Goal: Task Accomplishment & Management: Complete application form

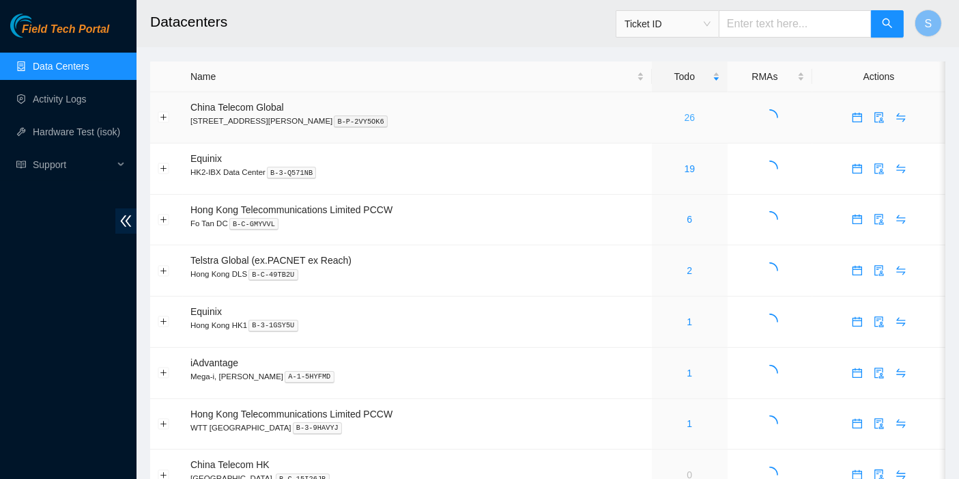
click at [685, 115] on link "26" at bounding box center [690, 117] width 11 height 11
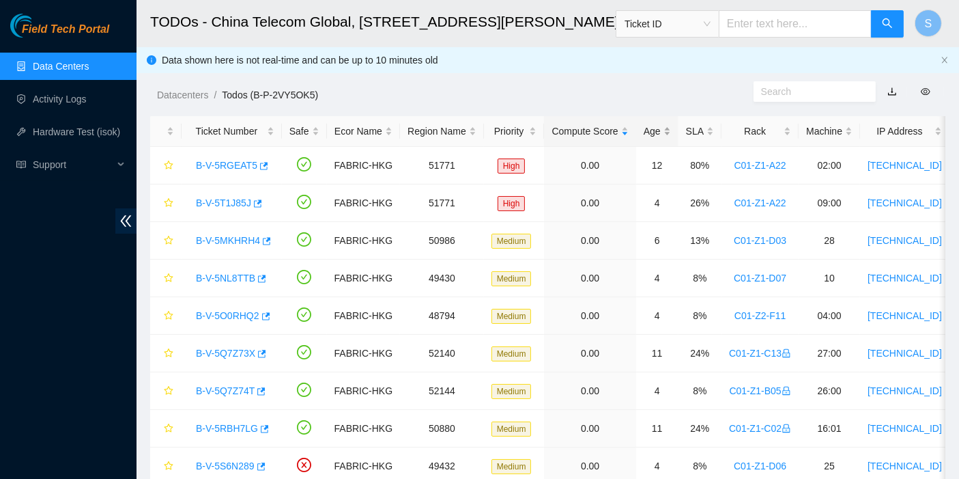
click at [648, 126] on div "Age" at bounding box center [657, 131] width 27 height 15
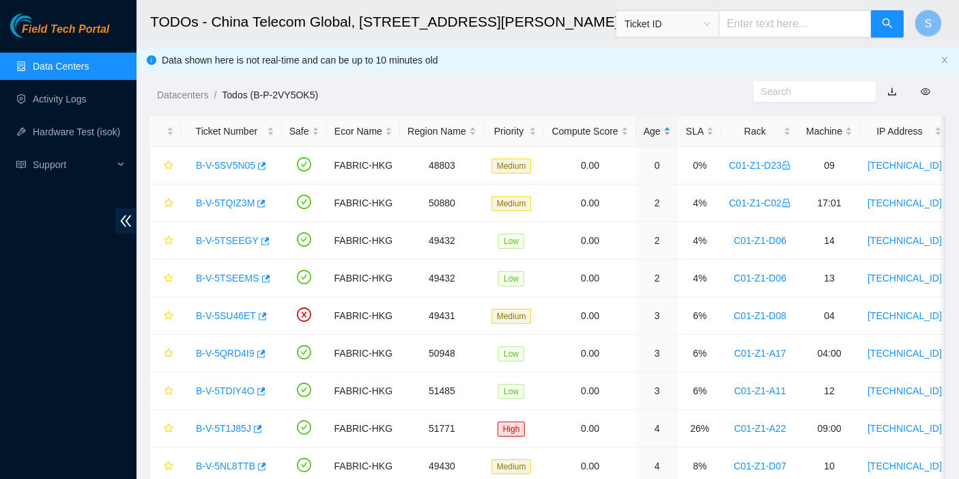
click at [655, 126] on div "Age" at bounding box center [657, 131] width 27 height 15
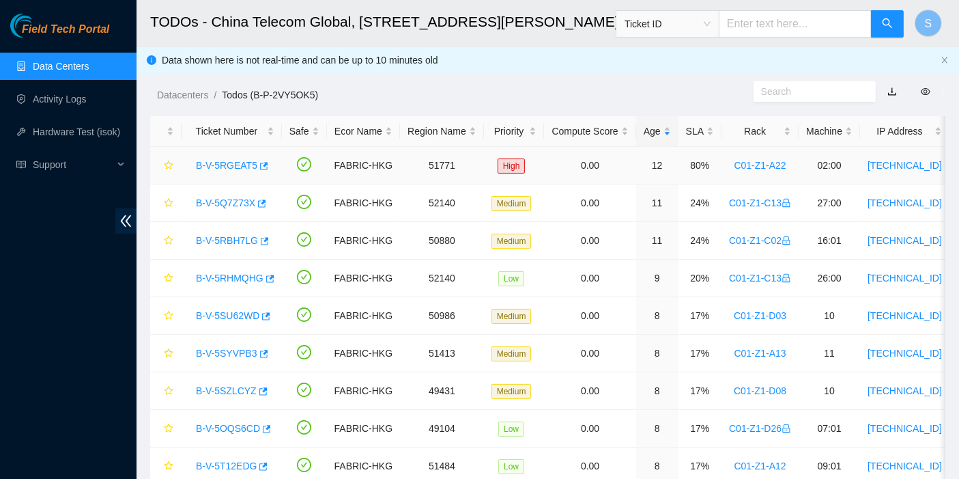
click at [230, 162] on link "B-V-5RGEAT5" at bounding box center [226, 165] width 61 height 11
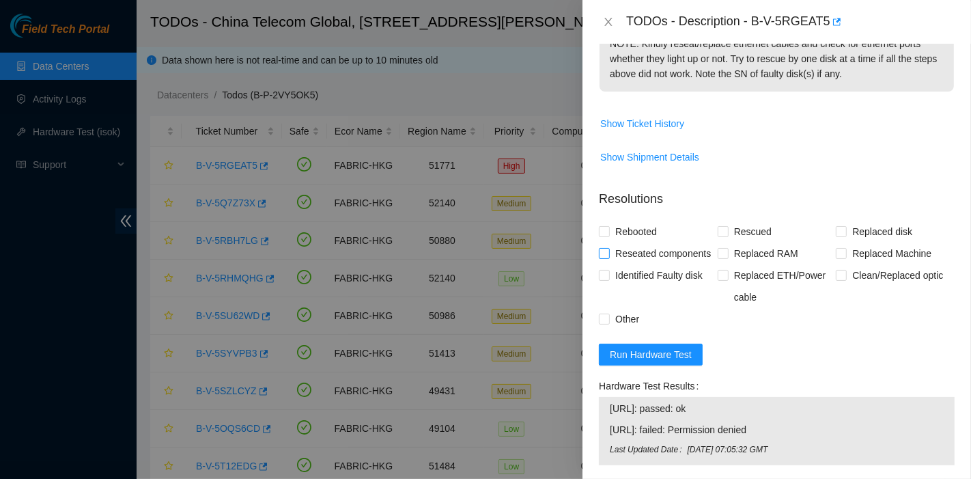
click at [648, 261] on span "Reseated components" at bounding box center [663, 253] width 106 height 22
click at [608, 257] on input "Reseated components" at bounding box center [604, 253] width 10 height 10
checkbox input "true"
click at [634, 233] on span "Rebooted" at bounding box center [636, 232] width 53 height 22
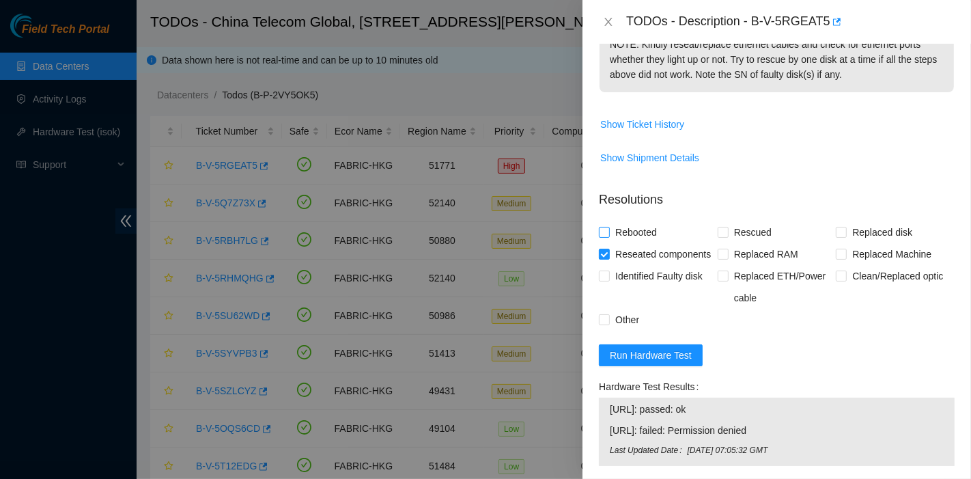
click at [608, 233] on input "Rebooted" at bounding box center [604, 232] width 10 height 10
checkbox input "true"
click at [733, 229] on span "Rescued" at bounding box center [752, 232] width 48 height 22
click at [727, 229] on input "Rescued" at bounding box center [722, 232] width 10 height 10
checkbox input "true"
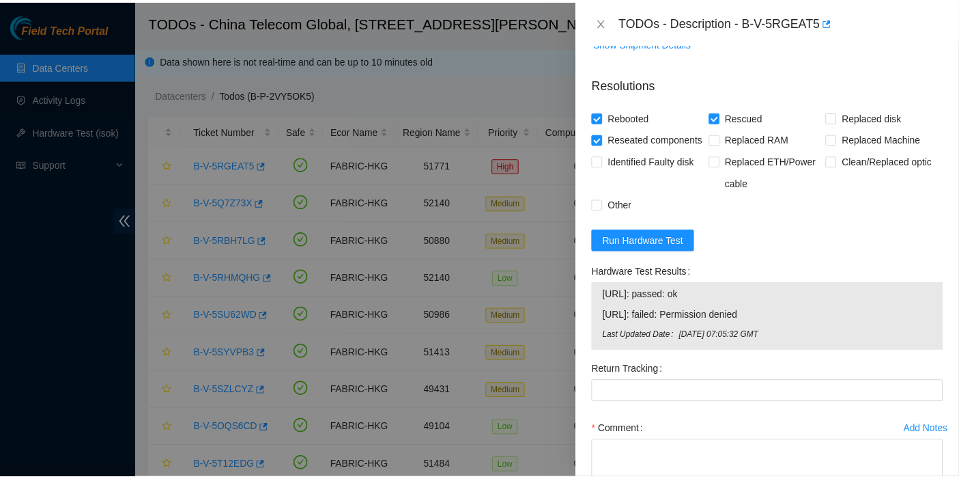
scroll to position [703, 0]
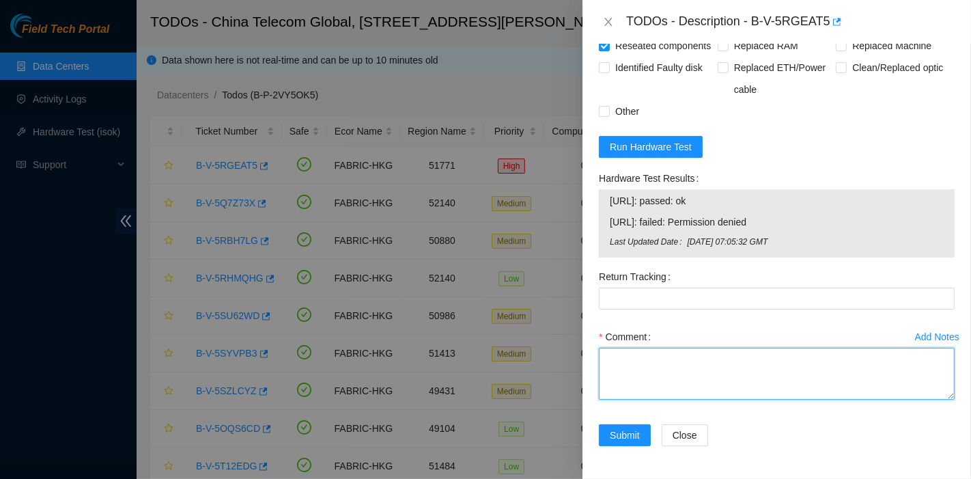
click at [643, 373] on textarea "Comment" at bounding box center [777, 373] width 356 height 52
type textarea "pass ok"
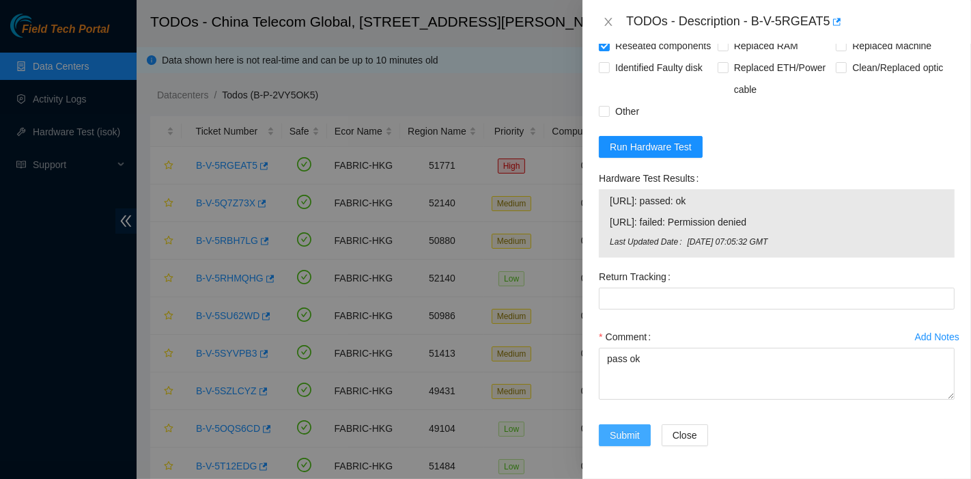
click at [636, 436] on span "Submit" at bounding box center [625, 434] width 30 height 15
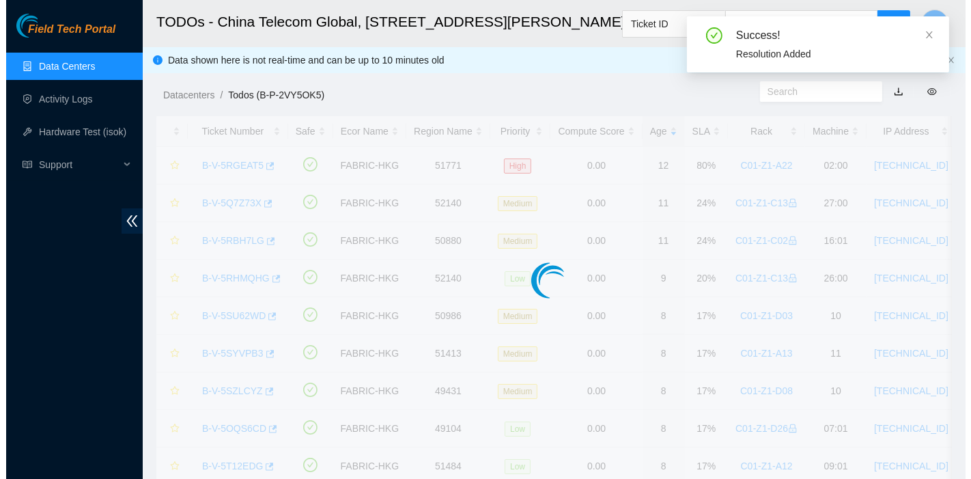
scroll to position [370, 0]
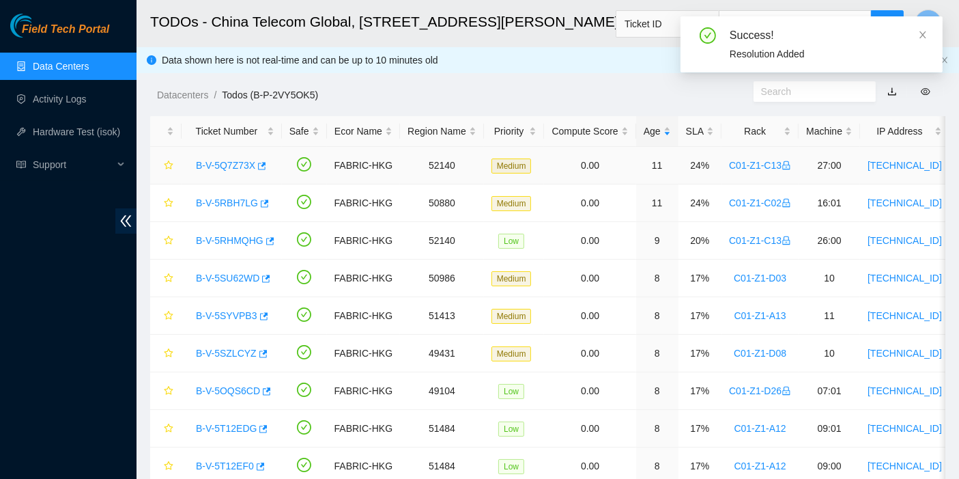
click at [226, 169] on link "B-V-5Q7Z73X" at bounding box center [225, 165] width 59 height 11
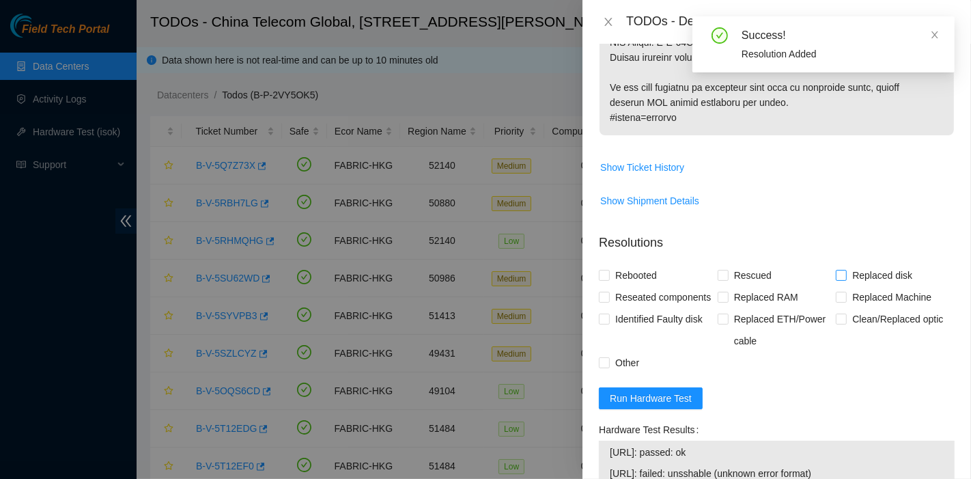
scroll to position [1100, 0]
click at [861, 306] on span "Replaced Machine" at bounding box center [892, 296] width 90 height 22
click at [845, 300] on input "Replaced Machine" at bounding box center [841, 295] width 10 height 10
checkbox input "true"
click at [748, 279] on span "Rescued" at bounding box center [752, 274] width 48 height 22
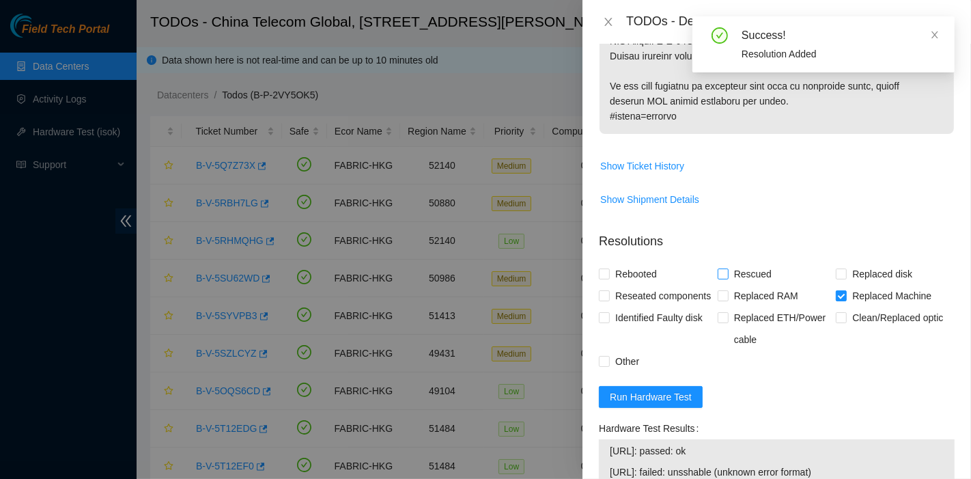
click at [727, 278] on input "Rescued" at bounding box center [722, 273] width 10 height 10
checkbox input "true"
click at [625, 285] on span "Rebooted" at bounding box center [636, 274] width 53 height 22
click at [608, 278] on input "Rebooted" at bounding box center [604, 273] width 10 height 10
checkbox input "true"
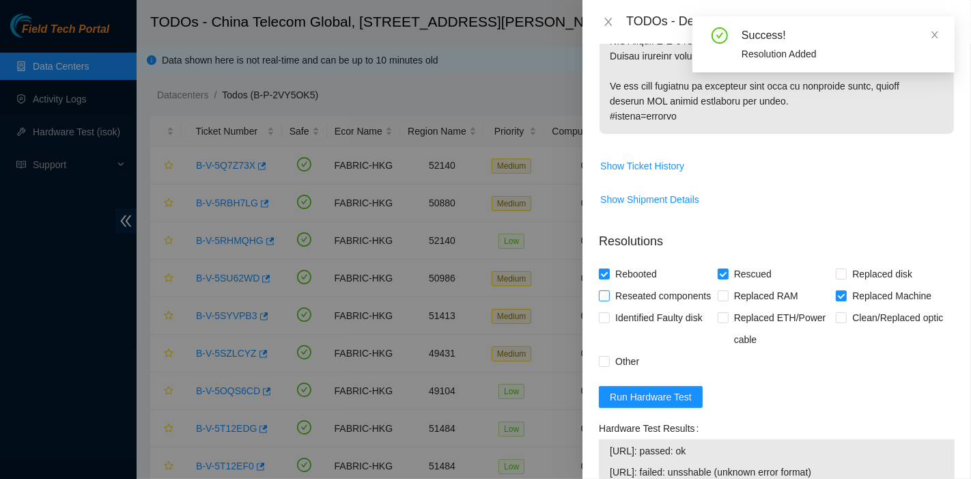
click at [626, 307] on span "Reseated components" at bounding box center [663, 296] width 106 height 22
click at [608, 300] on input "Reseated components" at bounding box center [604, 295] width 10 height 10
checkbox input "true"
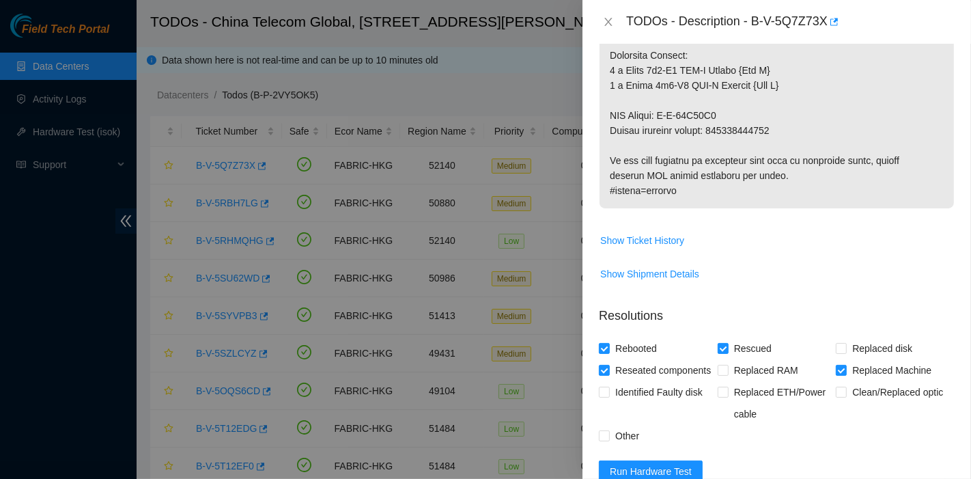
scroll to position [1025, 0]
drag, startPoint x: 713, startPoint y: 141, endPoint x: 884, endPoint y: 143, distance: 171.4
copy p "417328419441"
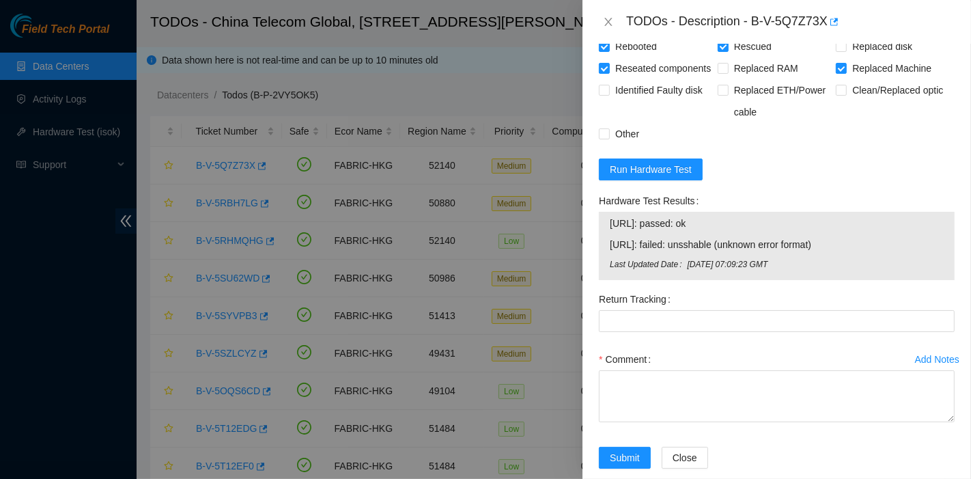
scroll to position [1328, 0]
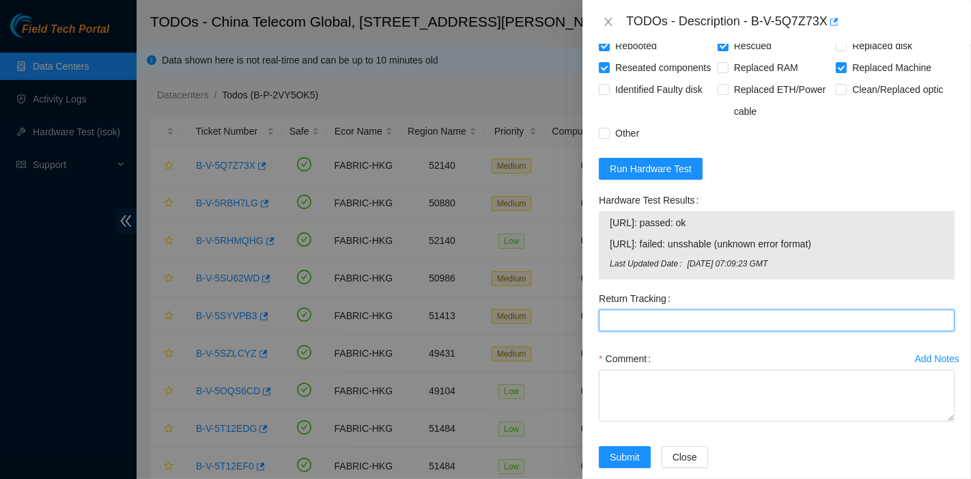
click at [659, 331] on Tracking "Return Tracking" at bounding box center [777, 320] width 356 height 22
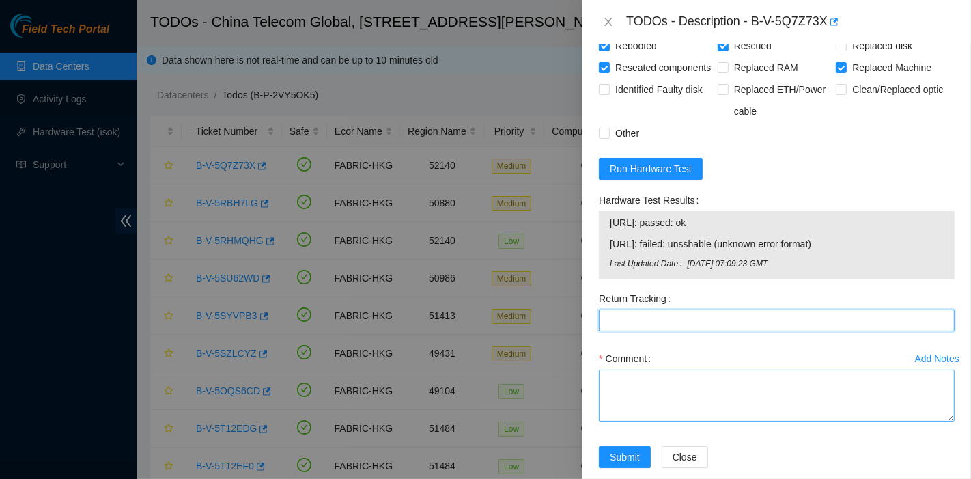
paste Tracking "417328419441"
type Tracking "417328419441"
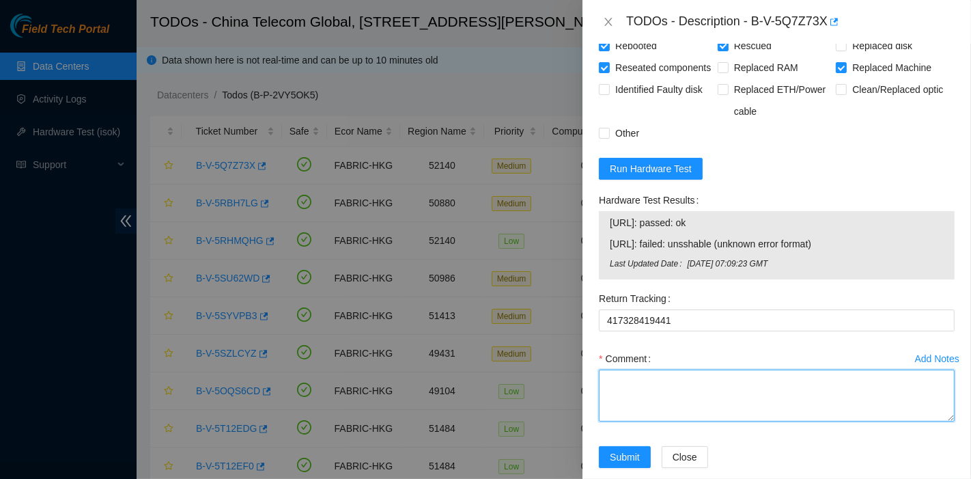
click at [636, 418] on textarea "Comment" at bounding box center [777, 395] width 356 height 52
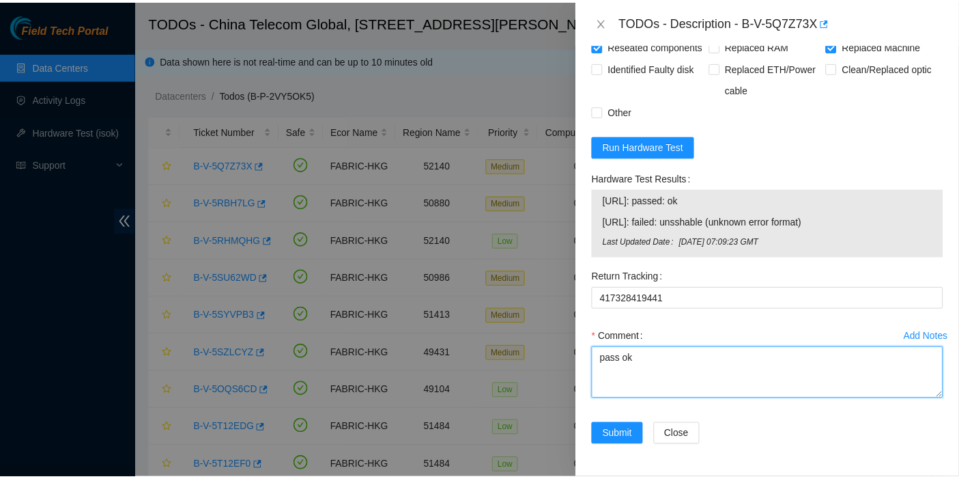
scroll to position [1384, 0]
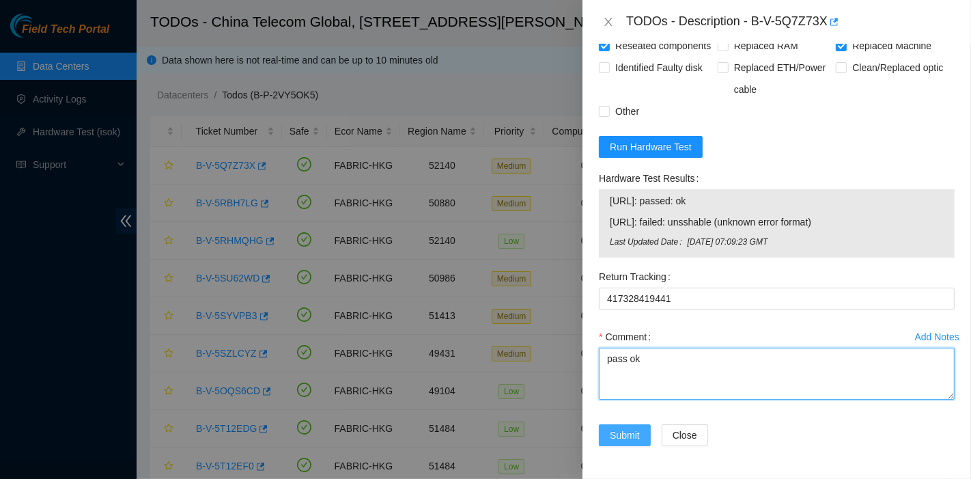
type textarea "pass ok"
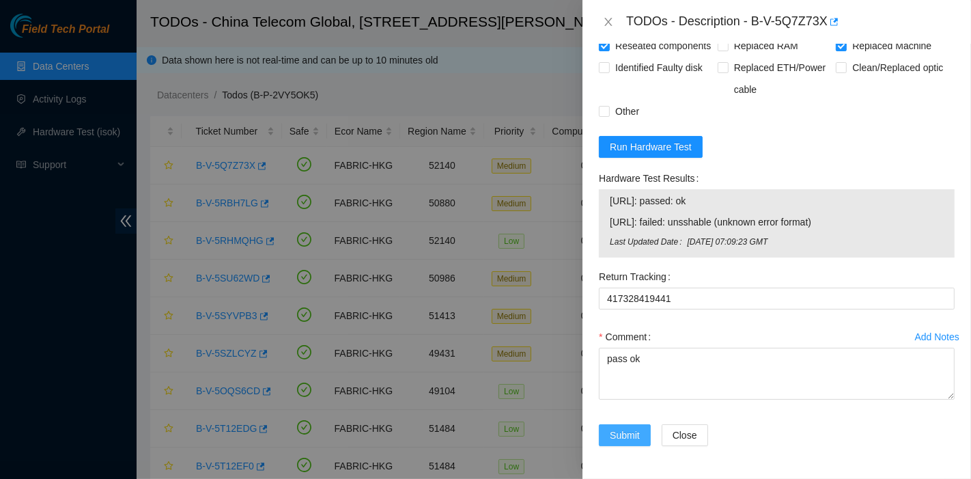
click at [618, 436] on span "Submit" at bounding box center [625, 434] width 30 height 15
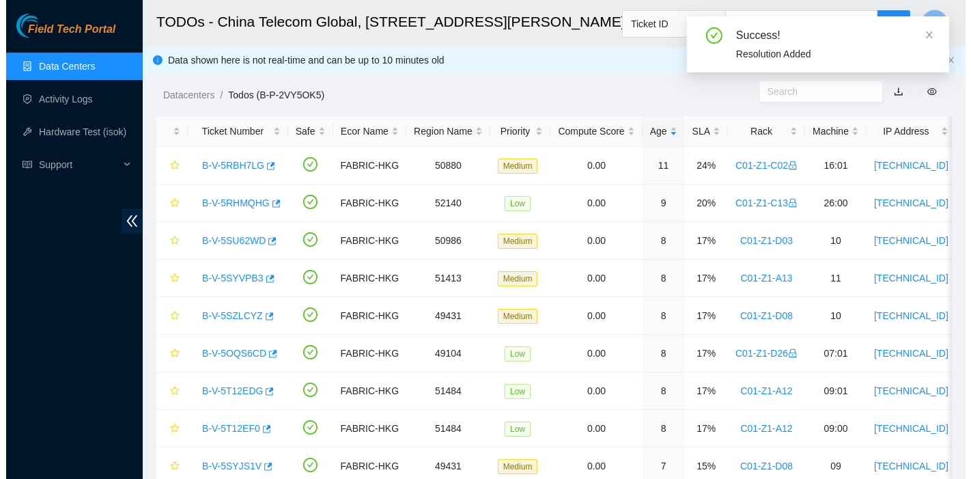
scroll to position [369, 0]
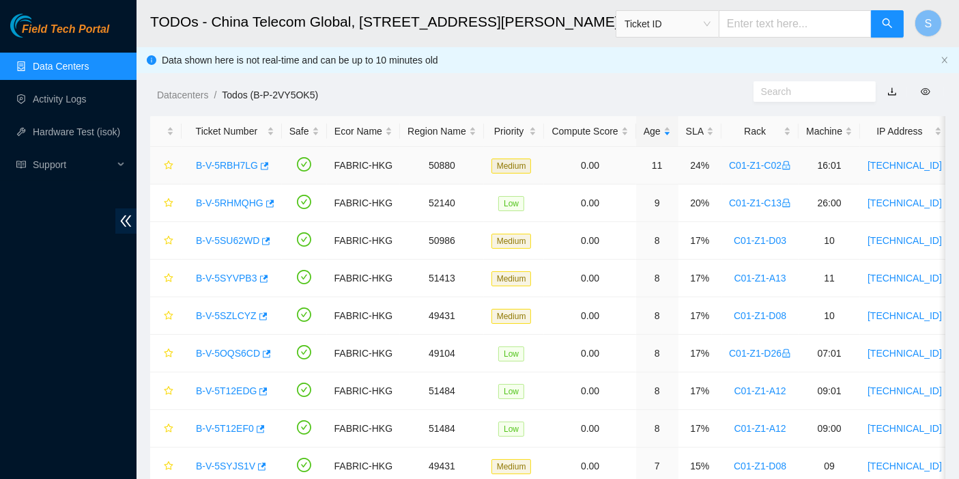
click at [218, 160] on link "B-V-5RBH7LG" at bounding box center [227, 165] width 62 height 11
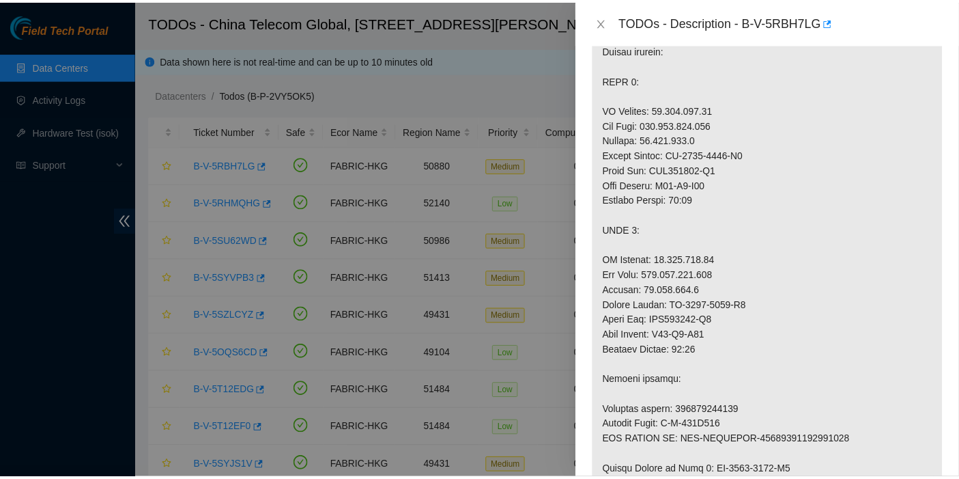
scroll to position [1014, 0]
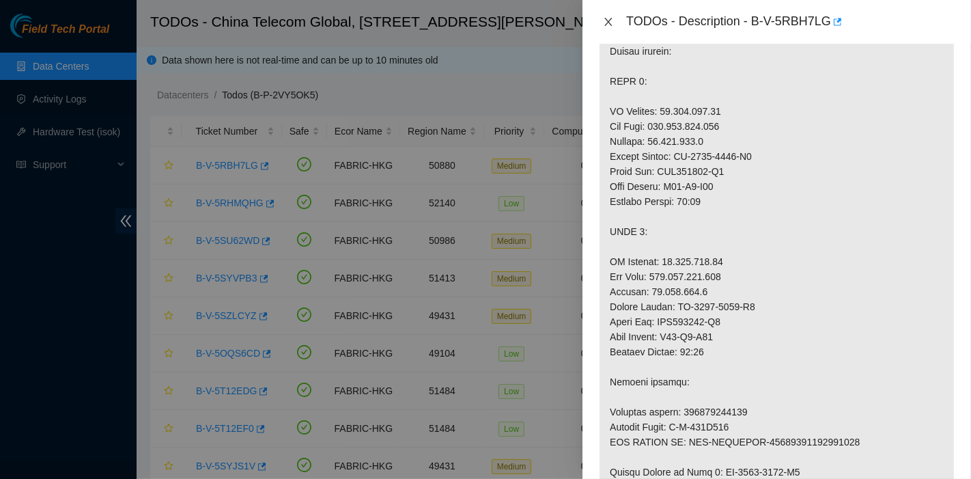
click at [610, 16] on icon "close" at bounding box center [608, 21] width 11 height 11
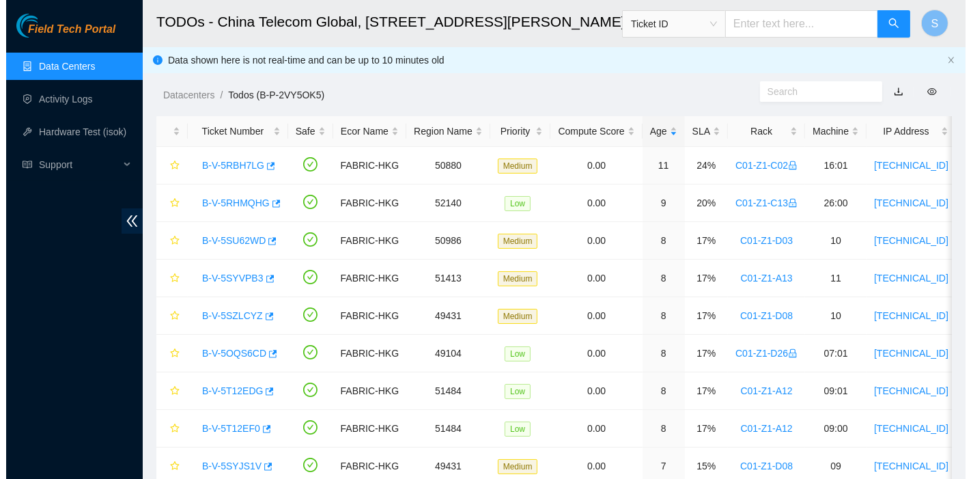
scroll to position [423, 0]
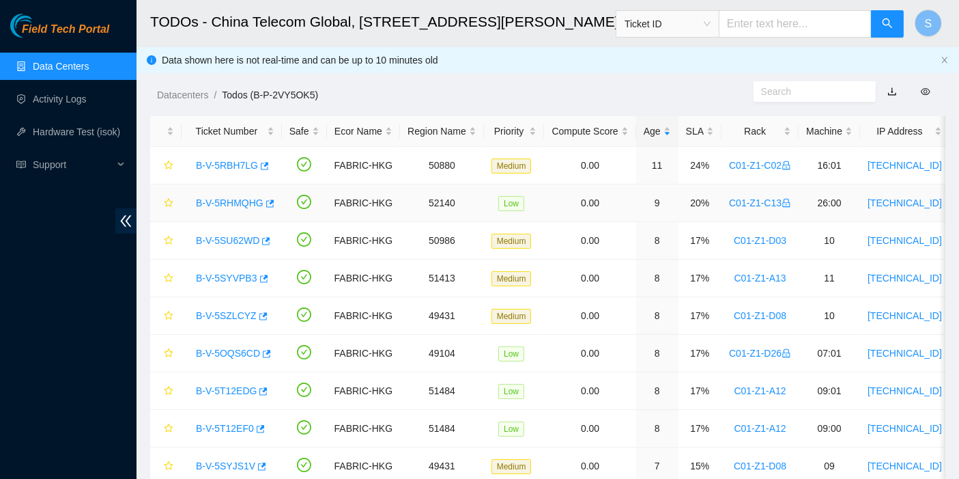
click at [235, 201] on link "B-V-5RHMQHG" at bounding box center [230, 202] width 68 height 11
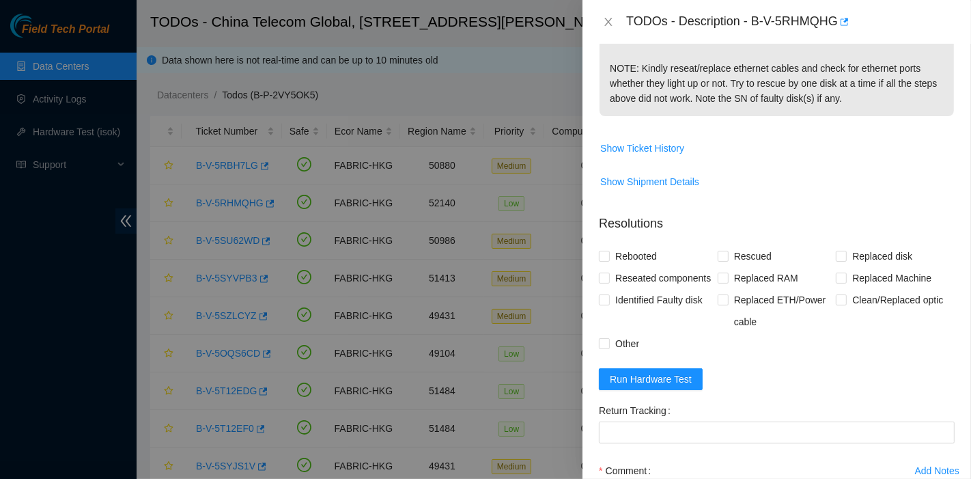
scroll to position [468, 0]
click at [662, 388] on button "Run Hardware Test" at bounding box center [651, 378] width 104 height 22
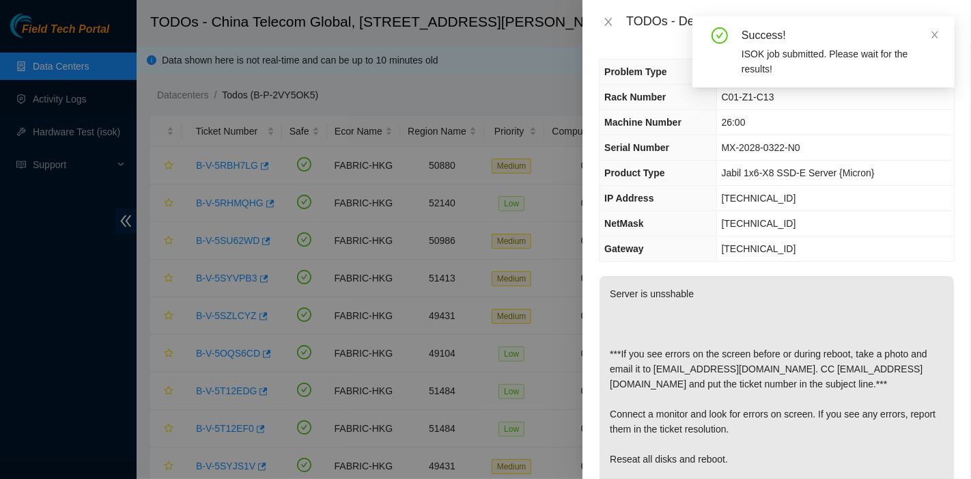
scroll to position [0, 0]
click at [935, 33] on icon "close" at bounding box center [935, 35] width 10 height 10
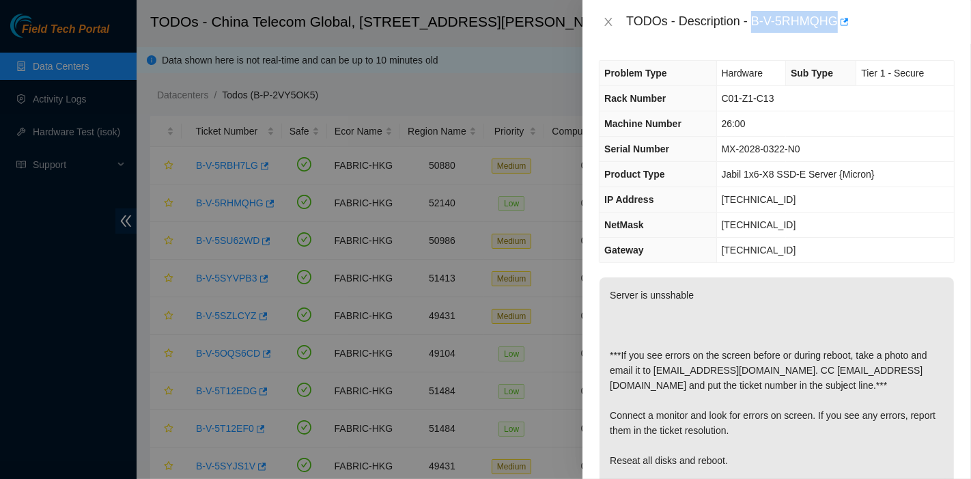
drag, startPoint x: 751, startPoint y: 18, endPoint x: 838, endPoint y: 42, distance: 90.6
click at [838, 42] on div "TODOs - Description - B-V-5RHMQHG" at bounding box center [776, 22] width 388 height 44
copy div "B-V-5RHMQHG"
click at [800, 253] on td "[TECHNICAL_ID]" at bounding box center [835, 250] width 238 height 25
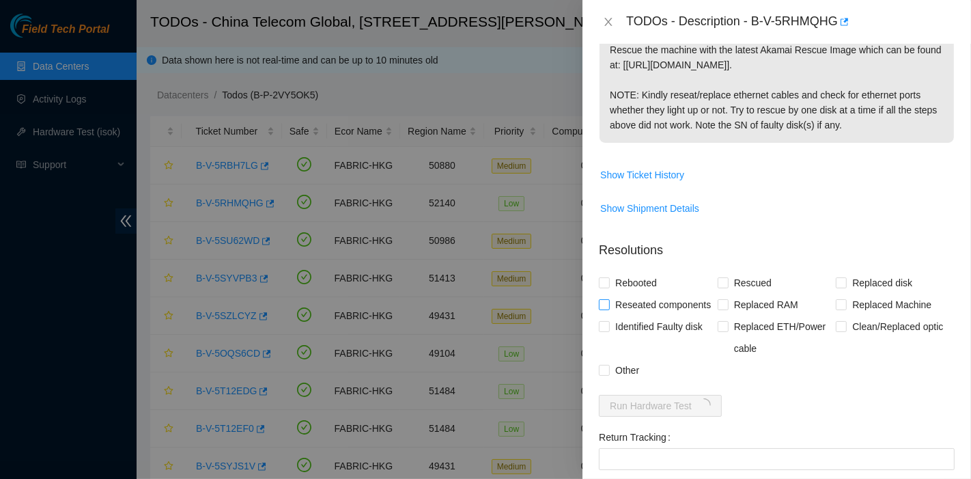
scroll to position [442, 0]
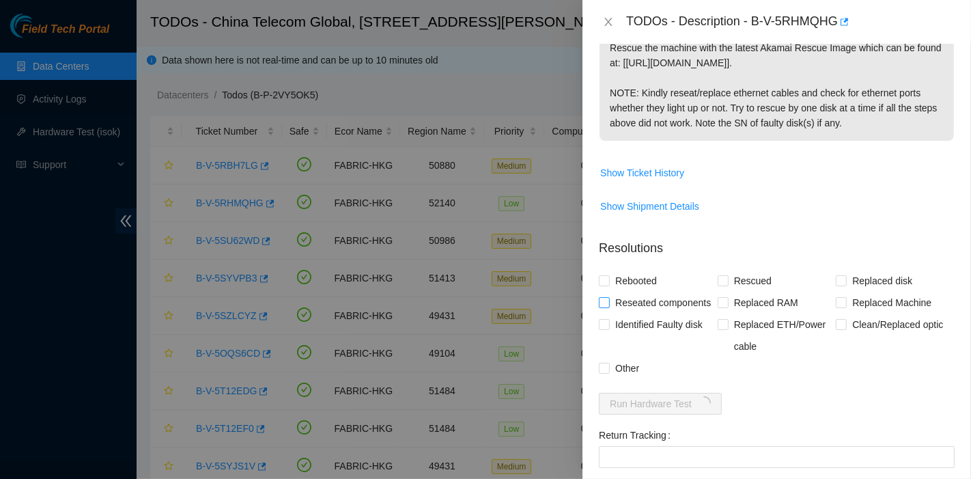
click at [645, 297] on span "Reseated components" at bounding box center [663, 302] width 106 height 22
click at [608, 297] on input "Reseated components" at bounding box center [604, 302] width 10 height 10
checkbox input "true"
click at [633, 281] on span "Rebooted" at bounding box center [636, 281] width 53 height 22
click at [608, 281] on input "Rebooted" at bounding box center [604, 280] width 10 height 10
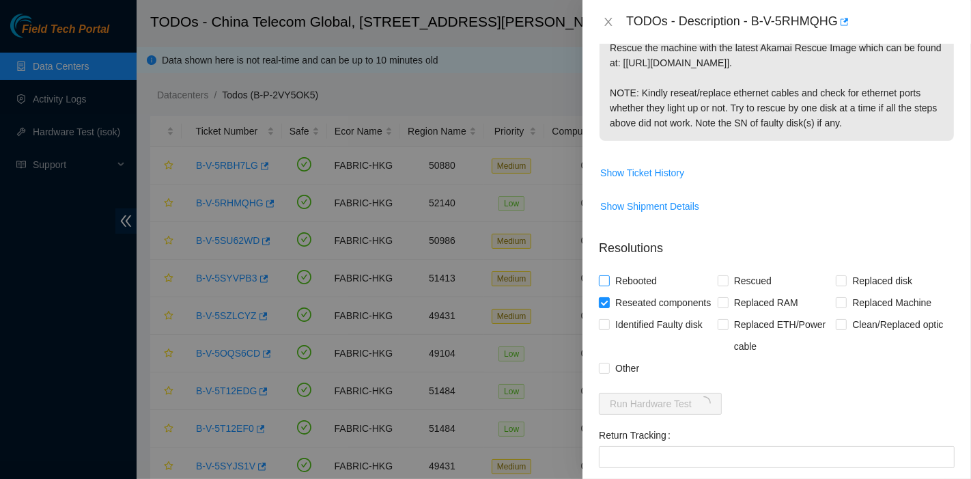
checkbox input "true"
click at [740, 282] on span "Rescued" at bounding box center [752, 281] width 48 height 22
click at [727, 282] on input "Rescued" at bounding box center [722, 280] width 10 height 10
checkbox input "true"
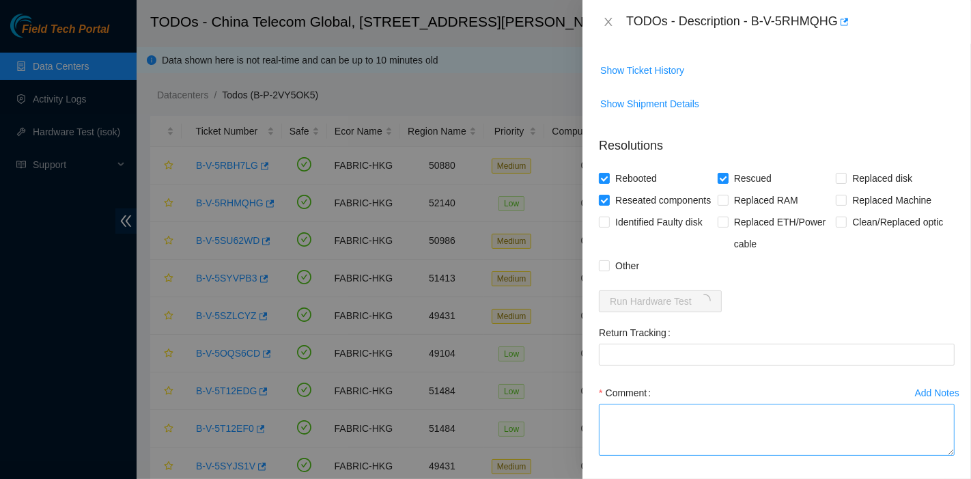
scroll to position [620, 0]
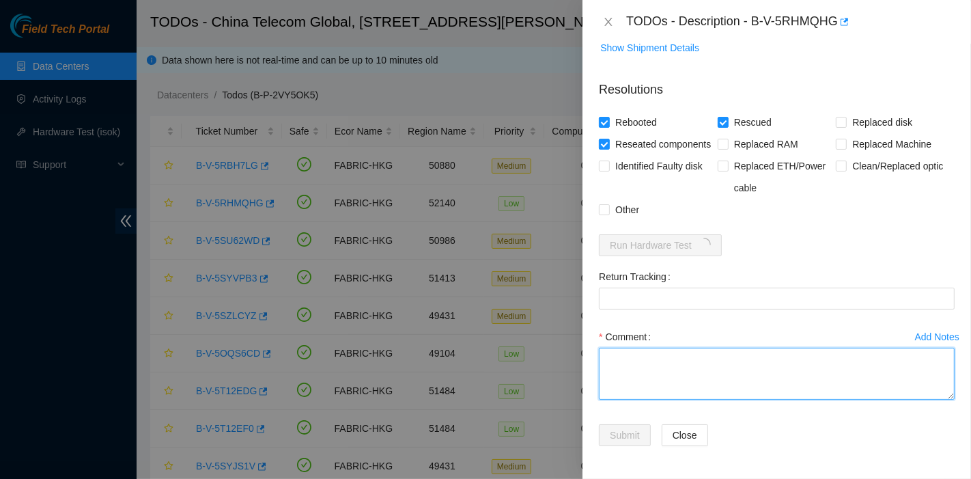
click at [711, 390] on textarea "Comment" at bounding box center [777, 373] width 356 height 52
type textarea "pass ok"
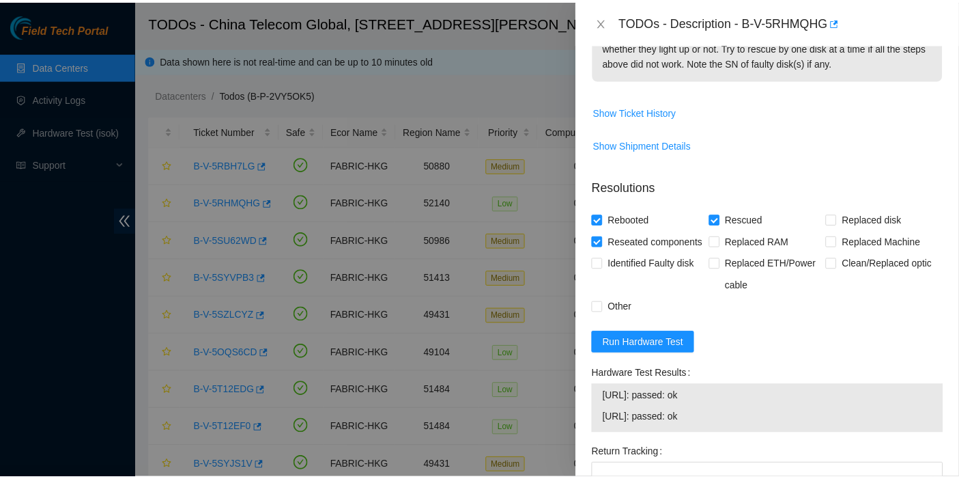
scroll to position [699, 0]
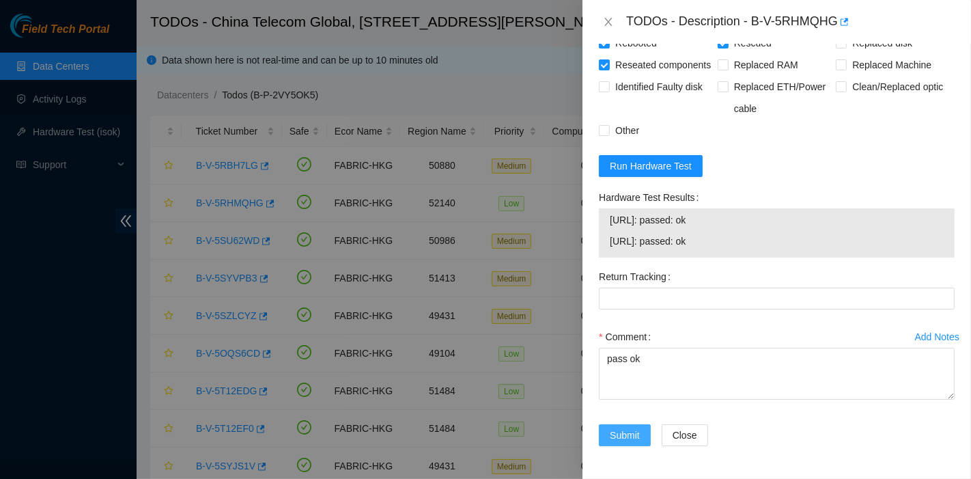
click at [629, 426] on button "Submit" at bounding box center [625, 435] width 52 height 22
click at [21, 282] on div at bounding box center [485, 239] width 971 height 479
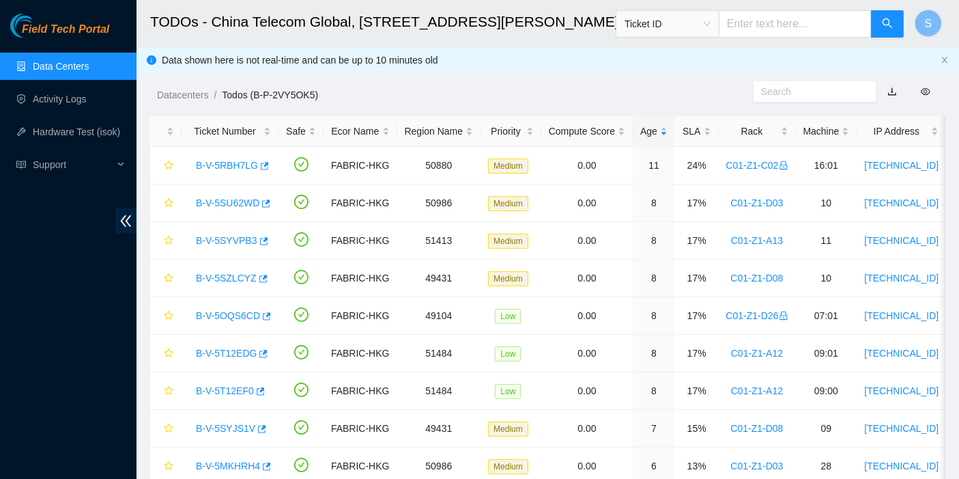
scroll to position [370, 0]
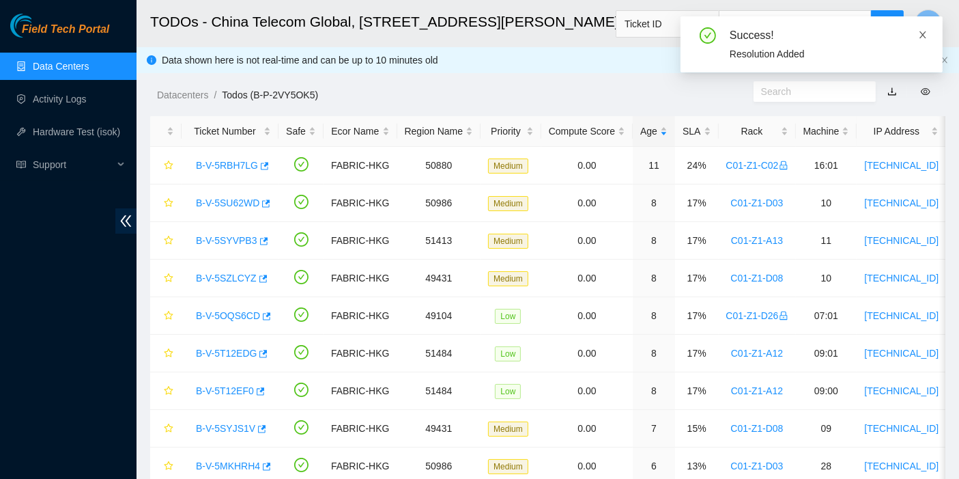
click at [920, 35] on icon "close" at bounding box center [923, 35] width 10 height 10
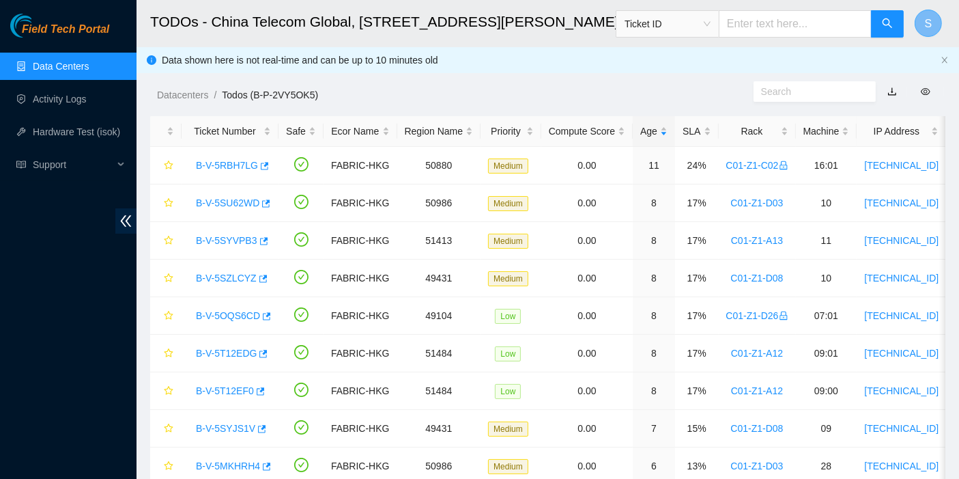
click at [926, 30] on span "S" at bounding box center [929, 23] width 8 height 17
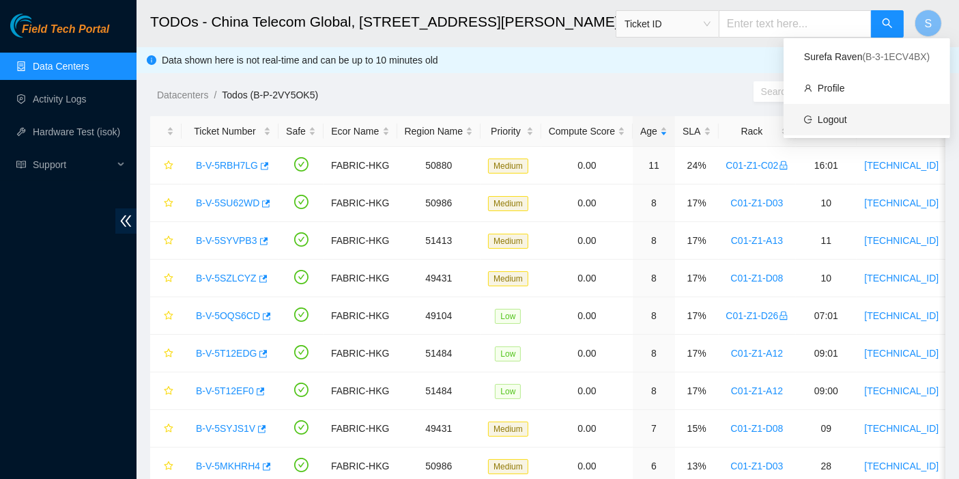
click at [847, 125] on link "Logout" at bounding box center [832, 119] width 29 height 11
